Goal: Transaction & Acquisition: Purchase product/service

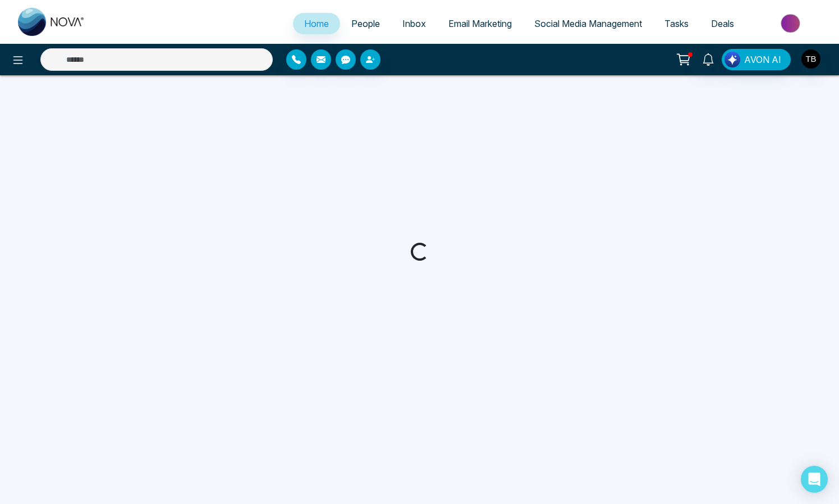
select select "*"
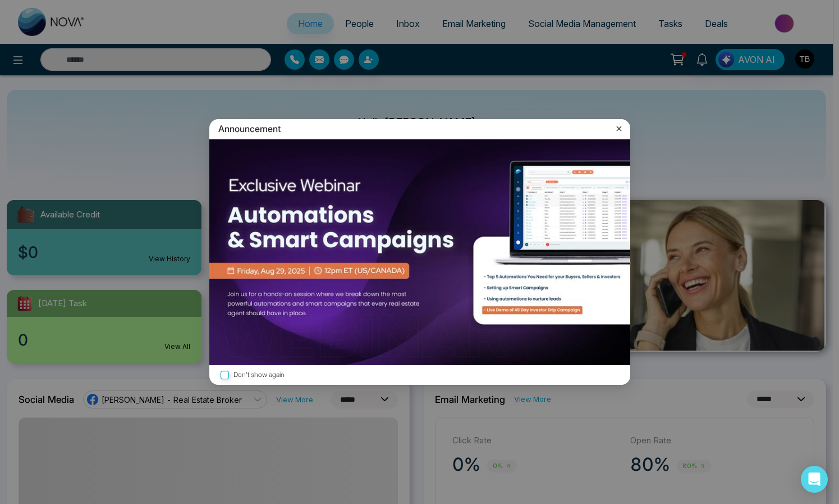
click at [616, 129] on icon at bounding box center [618, 128] width 5 height 5
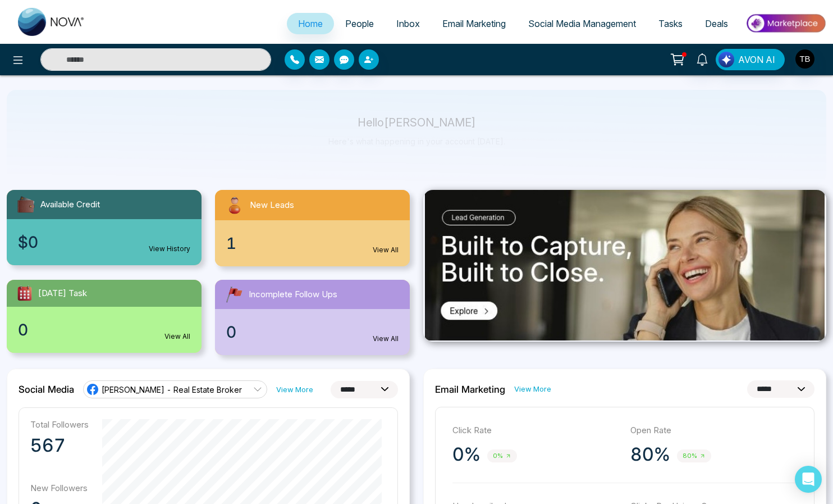
scroll to position [110, 0]
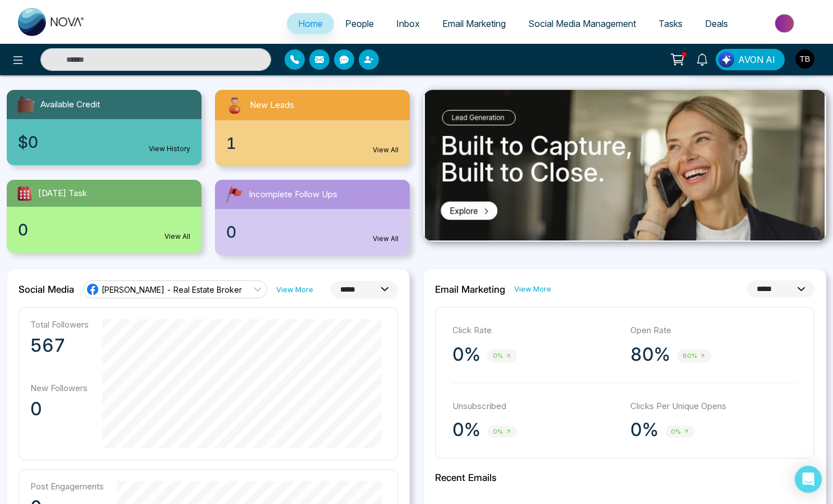
click at [358, 163] on div "1 View All" at bounding box center [312, 143] width 195 height 46
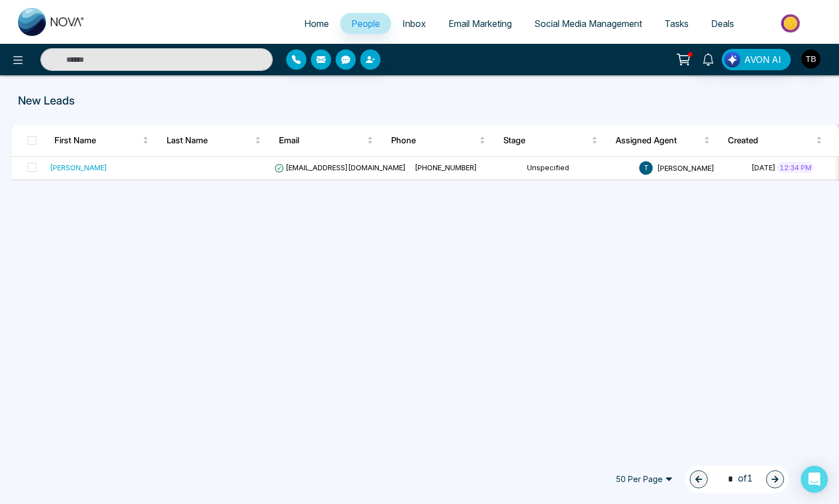
select select "*"
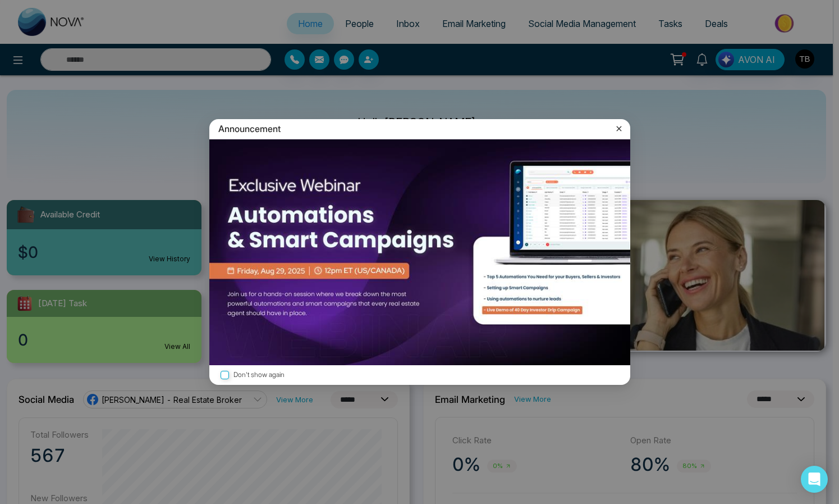
click at [616, 129] on icon at bounding box center [619, 128] width 11 height 11
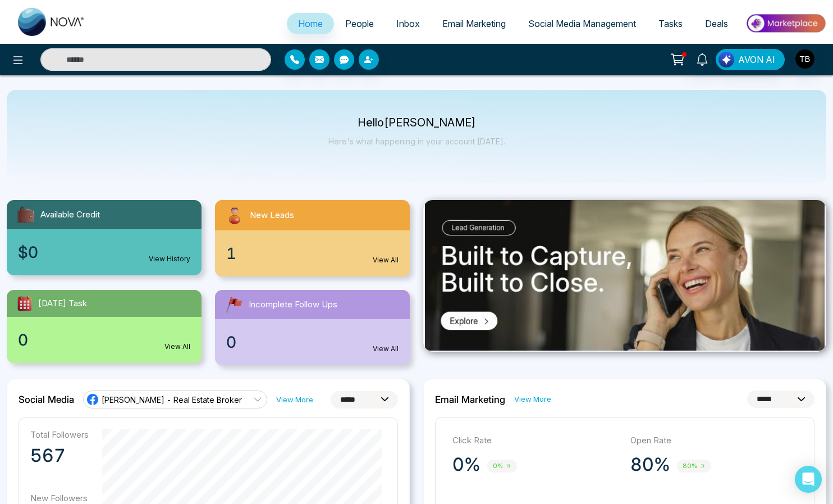
click at [671, 62] on icon at bounding box center [676, 58] width 11 height 8
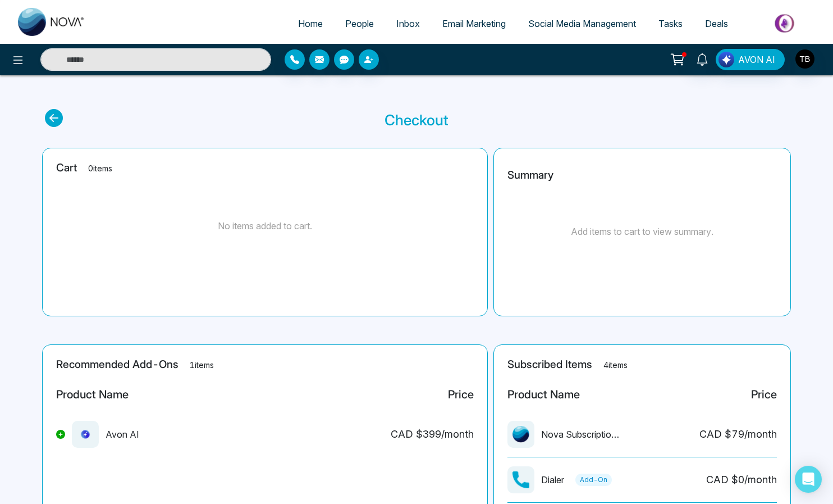
select select "*"
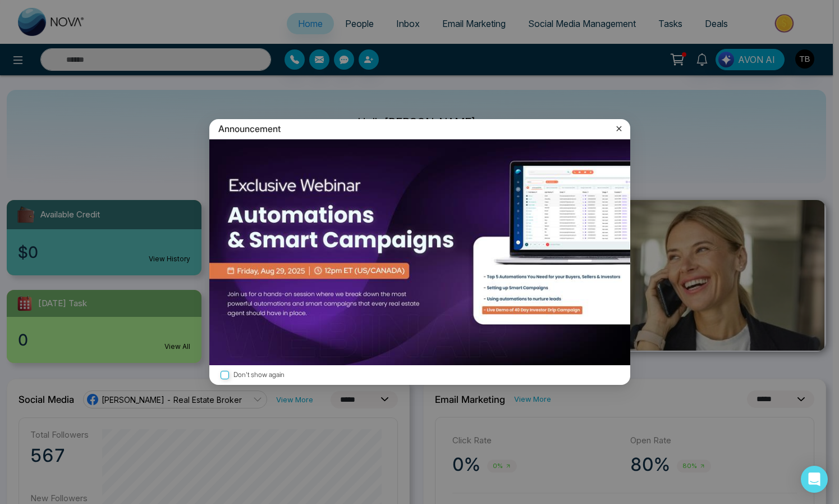
click at [619, 128] on icon at bounding box center [619, 128] width 11 height 11
